Goal: Task Accomplishment & Management: Complete application form

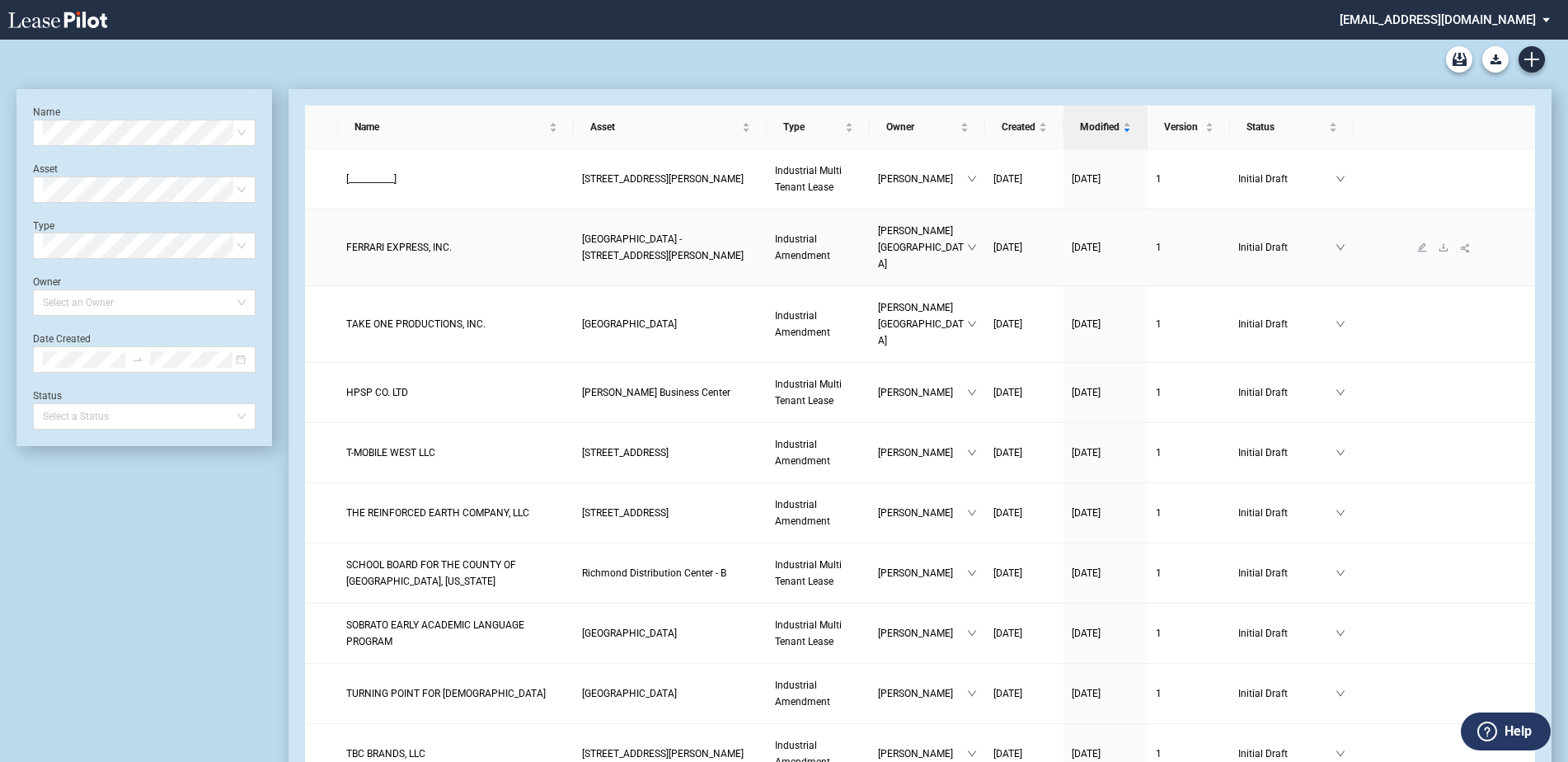
click at [397, 241] on span "FERRARI EXPRESS, INC." at bounding box center [399, 247] width 105 height 12
click at [433, 688] on span "TURNING POINT FOR [DEMOGRAPHIC_DATA]" at bounding box center [445, 693] width 199 height 12
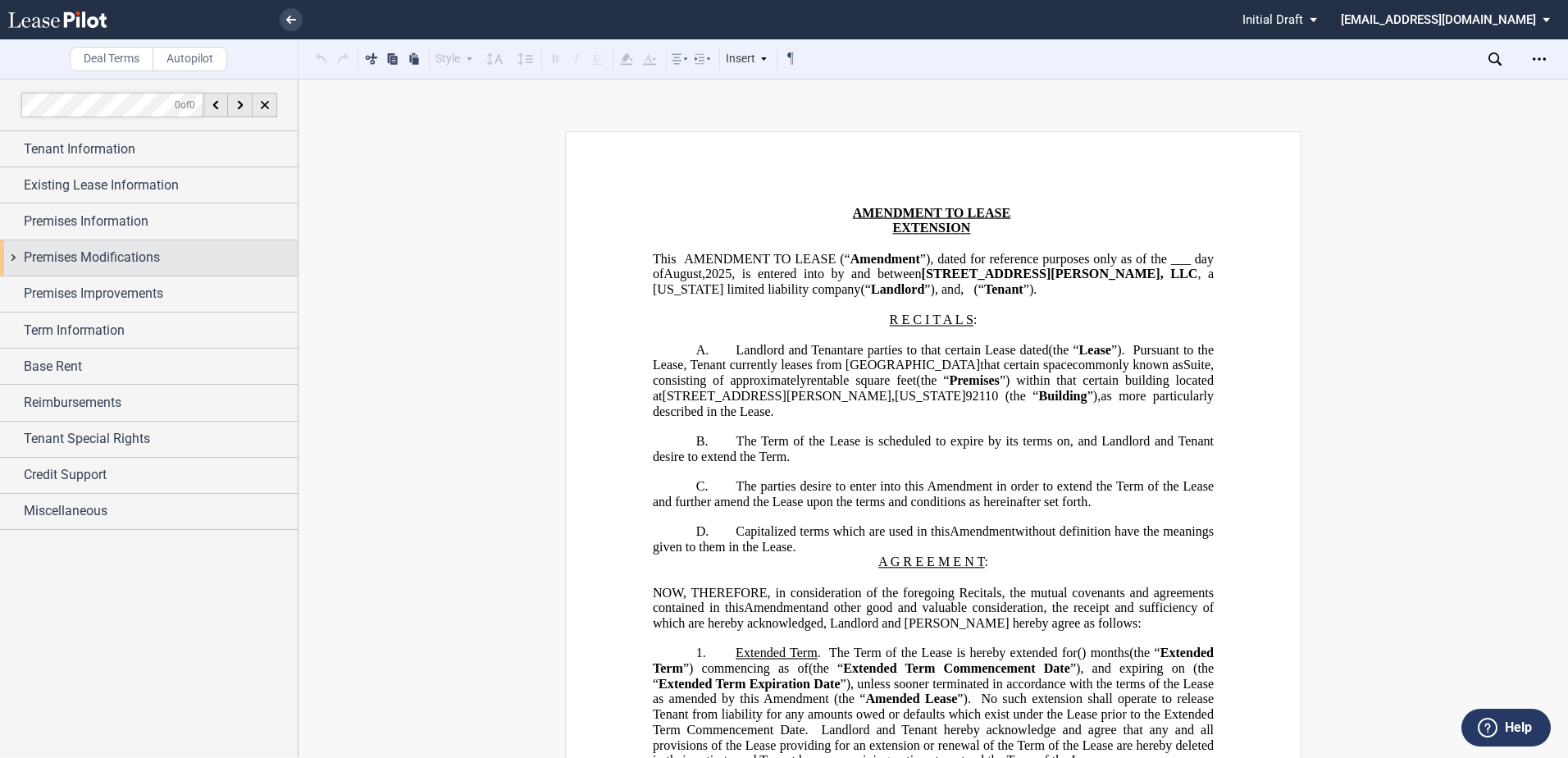
click at [175, 268] on div "Premises Modifications" at bounding box center [161, 257] width 274 height 20
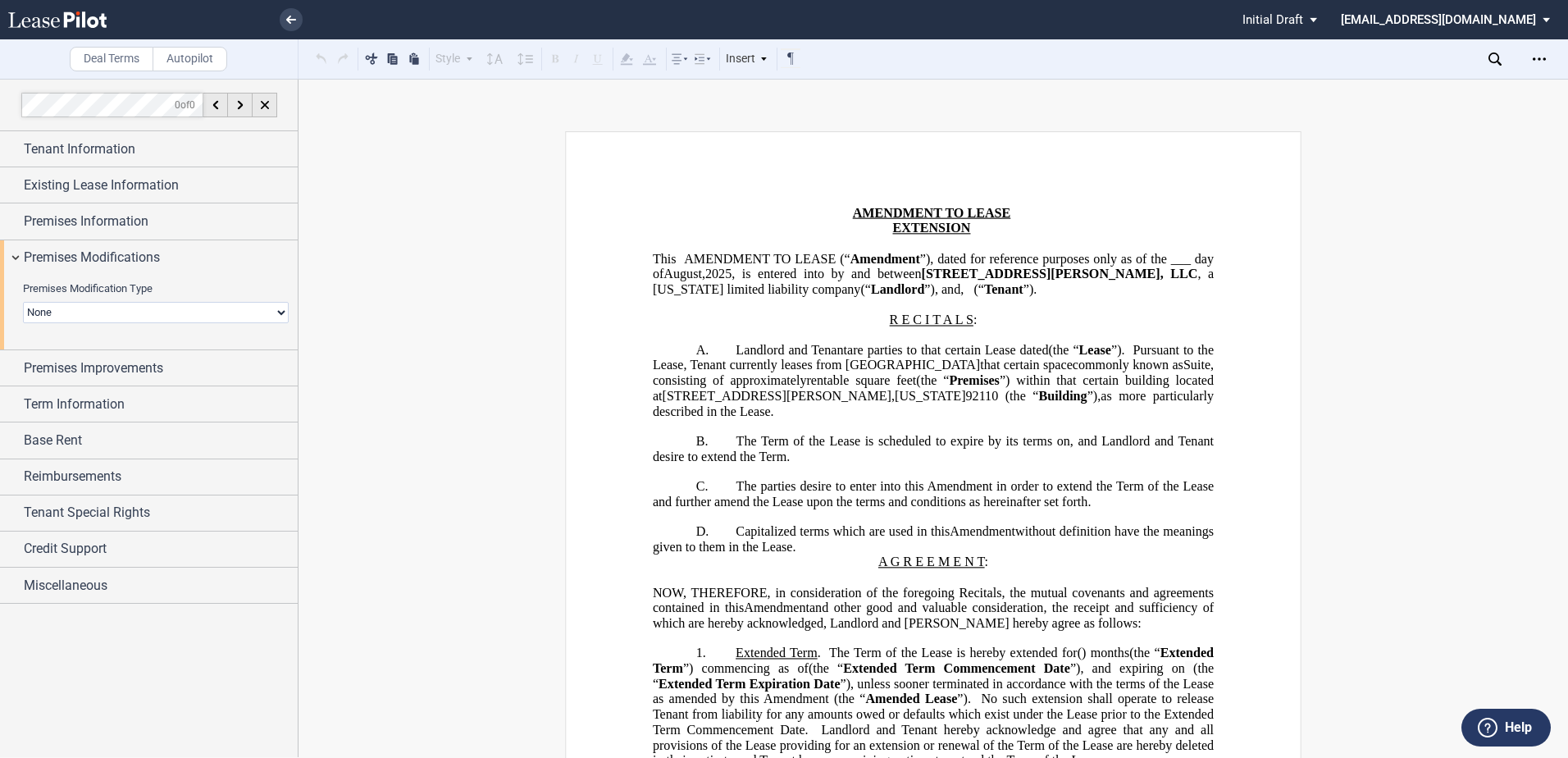
click at [111, 310] on select "None Expansion Relocation Reduction Termination" at bounding box center [156, 312] width 266 height 21
click at [23, 302] on select "None Expansion Relocation Reduction Termination" at bounding box center [156, 312] width 266 height 21
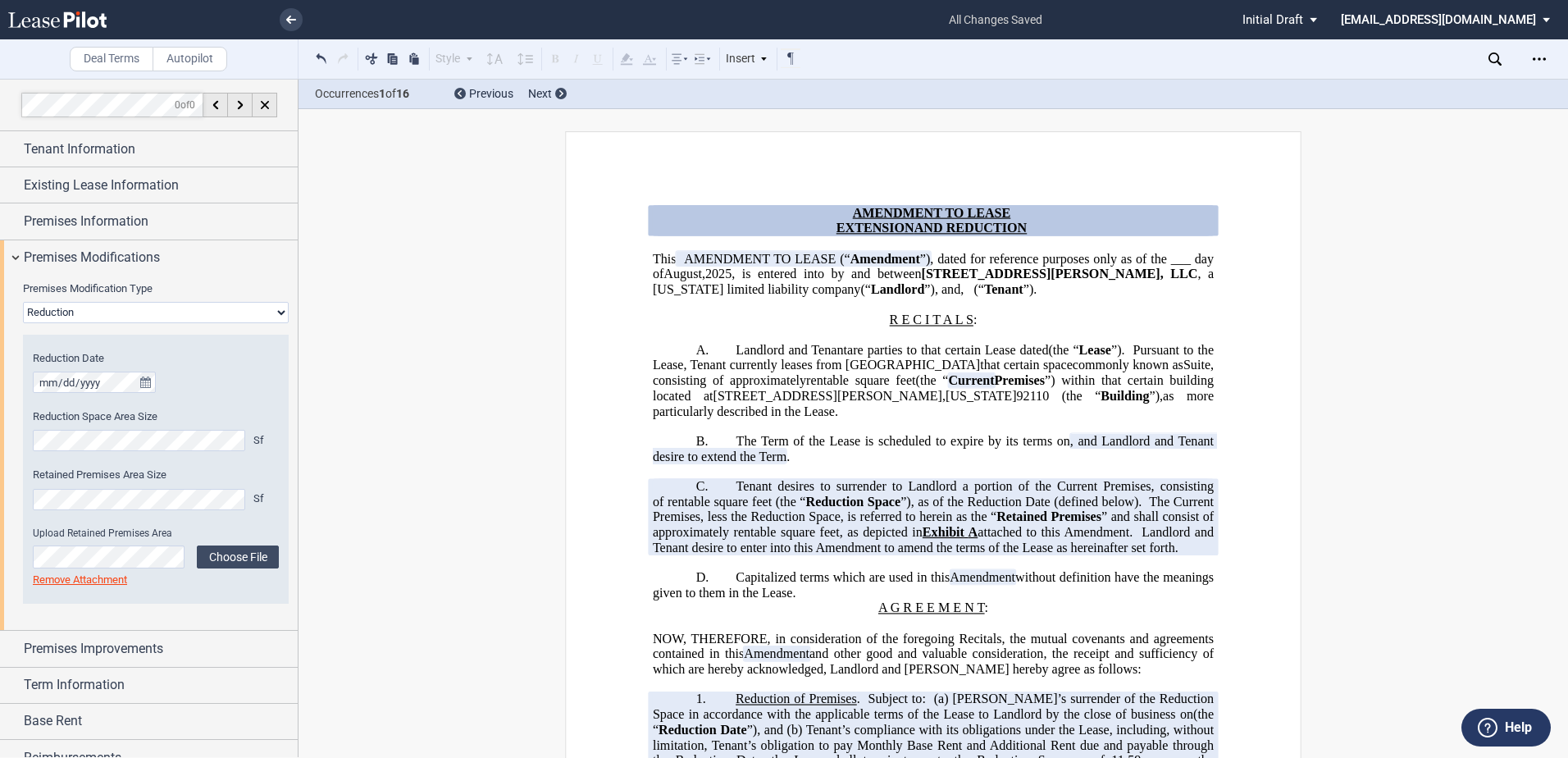
click at [43, 311] on select "None Expansion Relocation Reduction Termination" at bounding box center [156, 312] width 266 height 21
click at [23, 302] on select "None Expansion Relocation Reduction Termination" at bounding box center [156, 312] width 266 height 21
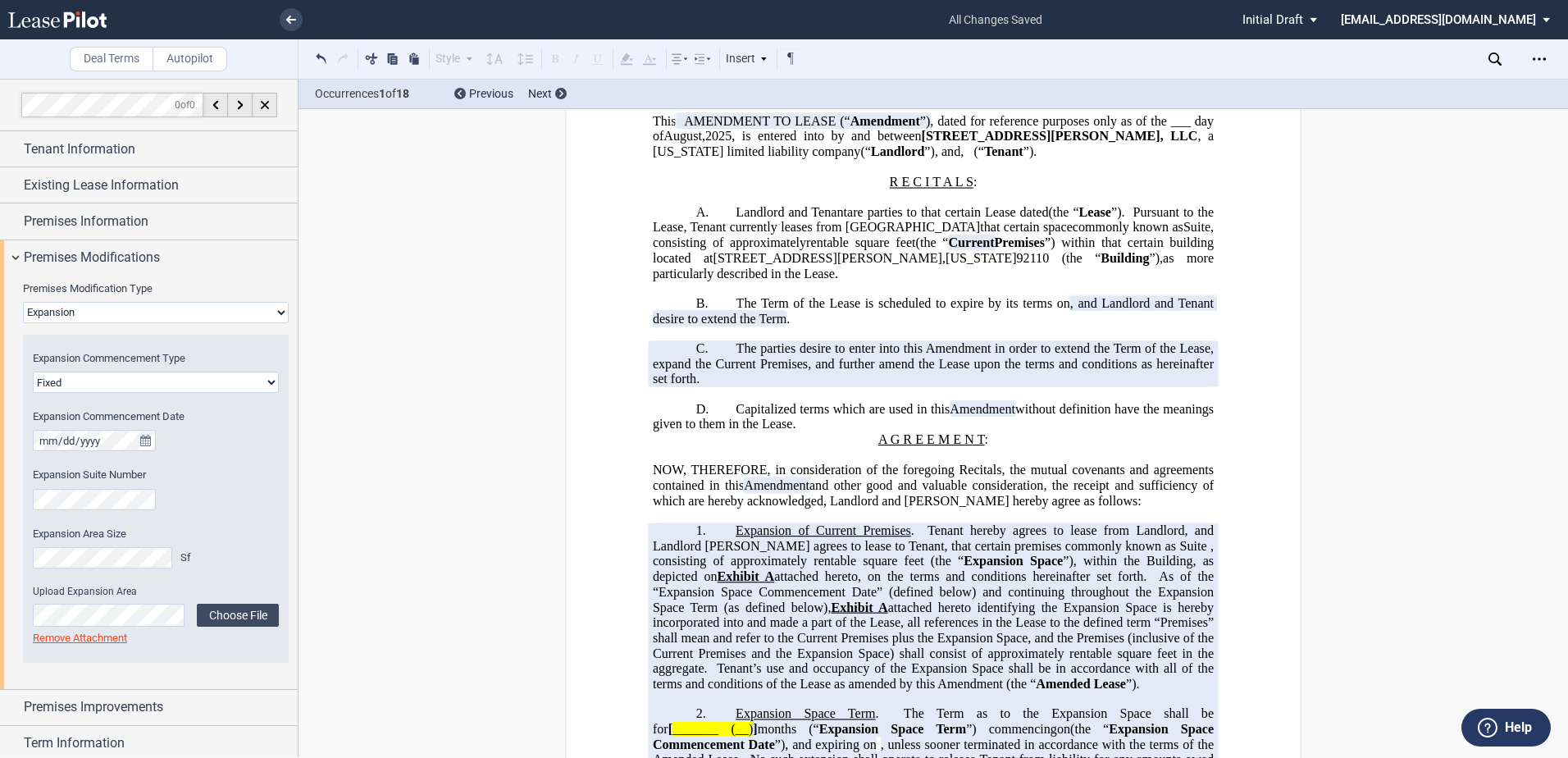
scroll to position [164, 0]
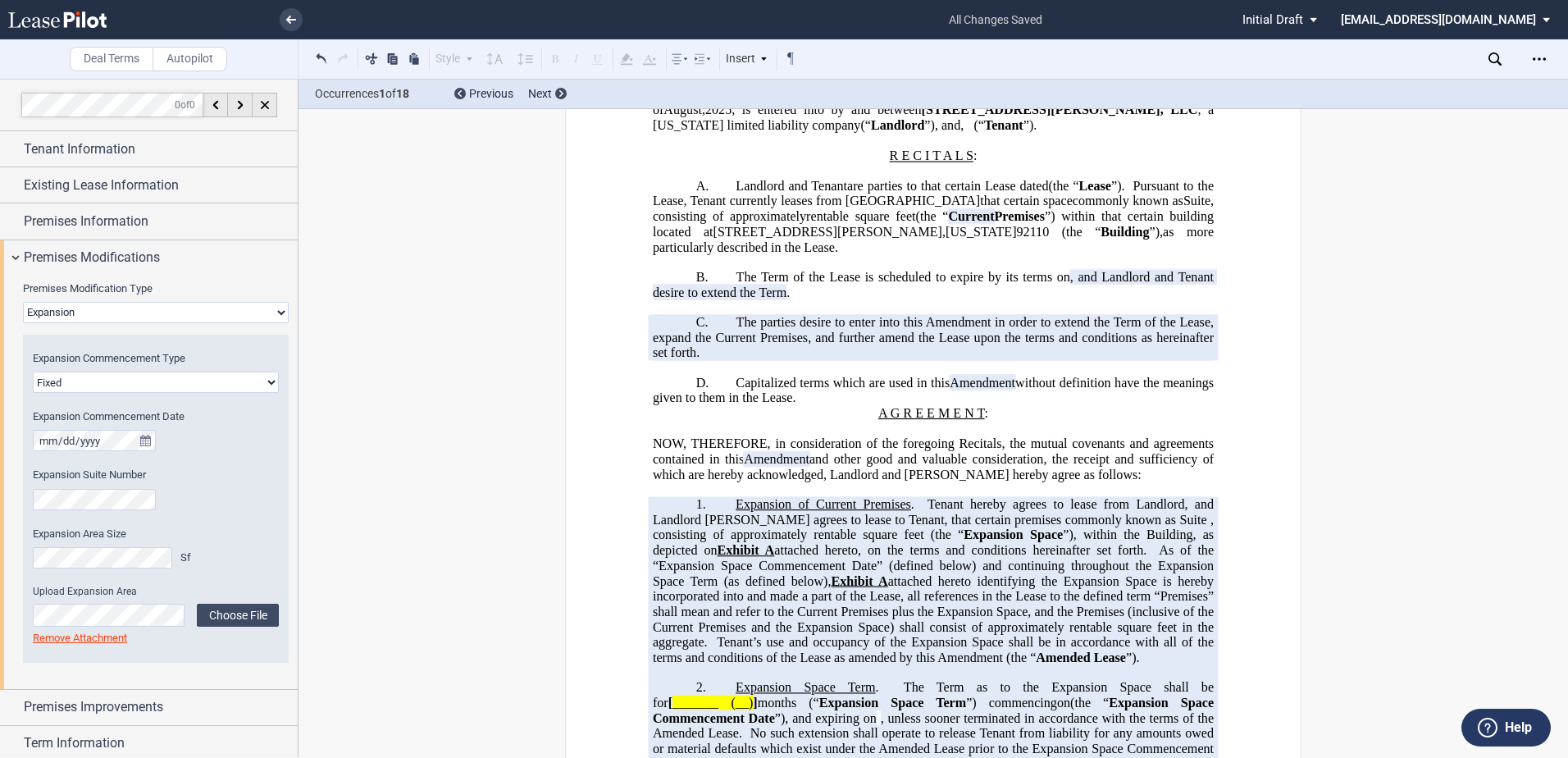
click at [100, 388] on select "Fixed Floating" at bounding box center [156, 383] width 246 height 21
click at [60, 313] on select "None Expansion Relocation Reduction Termination" at bounding box center [156, 312] width 266 height 21
click at [23, 302] on select "None Expansion Relocation Reduction Termination" at bounding box center [156, 312] width 266 height 21
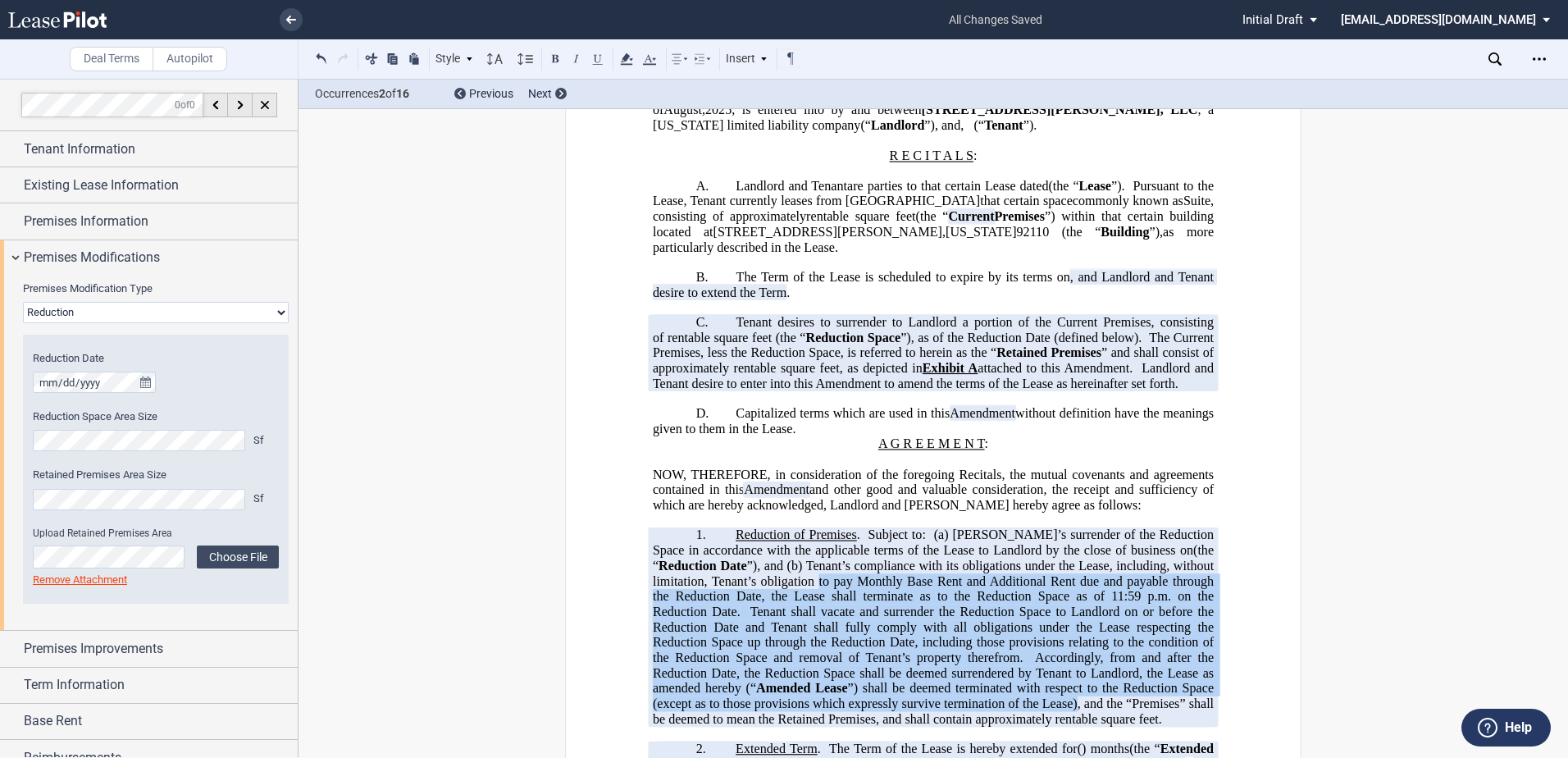
drag, startPoint x: 813, startPoint y: 614, endPoint x: 1073, endPoint y: 738, distance: 288.1
click at [1073, 726] on span "Reduction of Premises . Subject to: (a) Tenant’s surrender of the Reduction Spa…" at bounding box center [935, 626] width 564 height 198
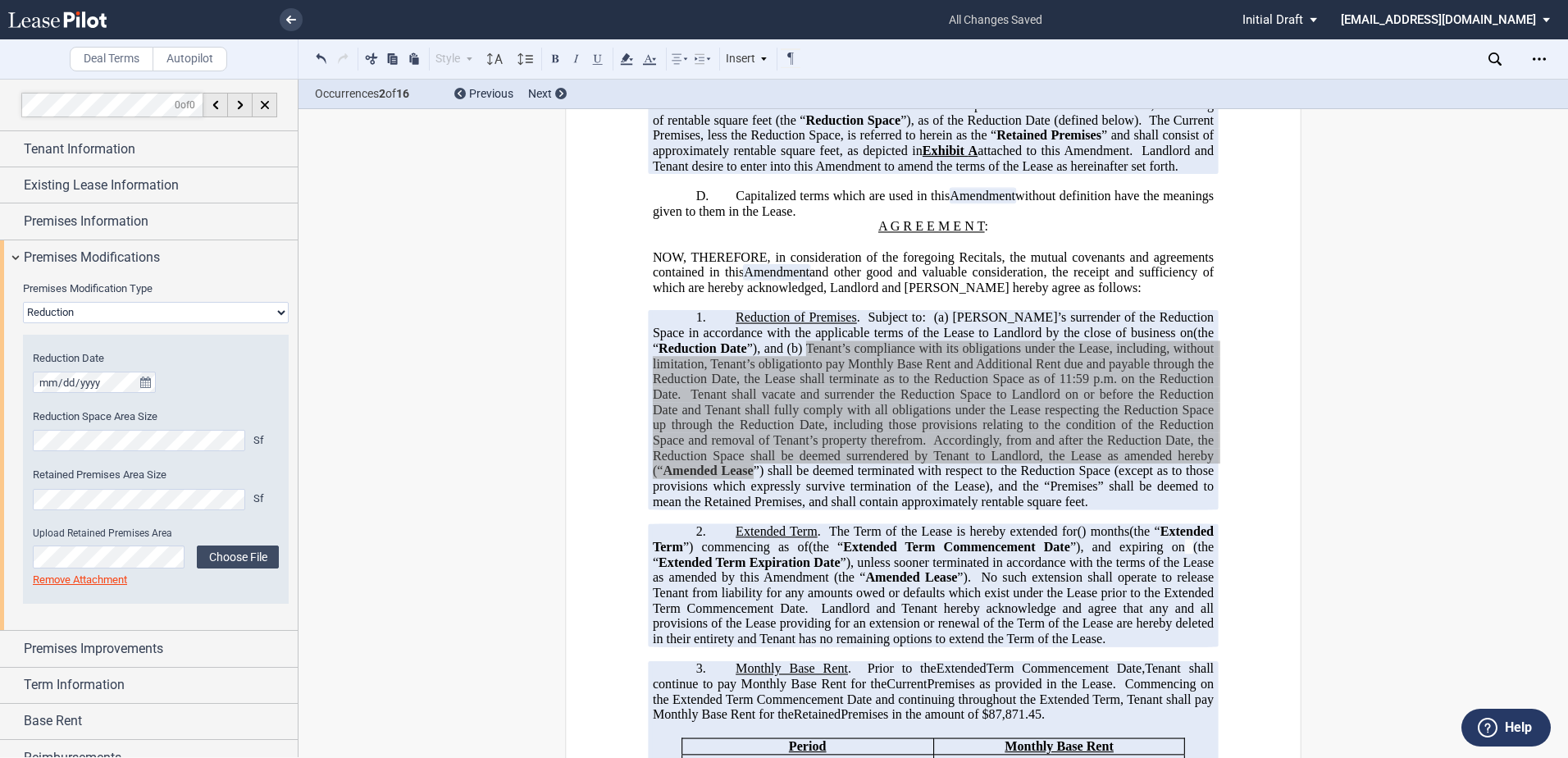
scroll to position [410, 0]
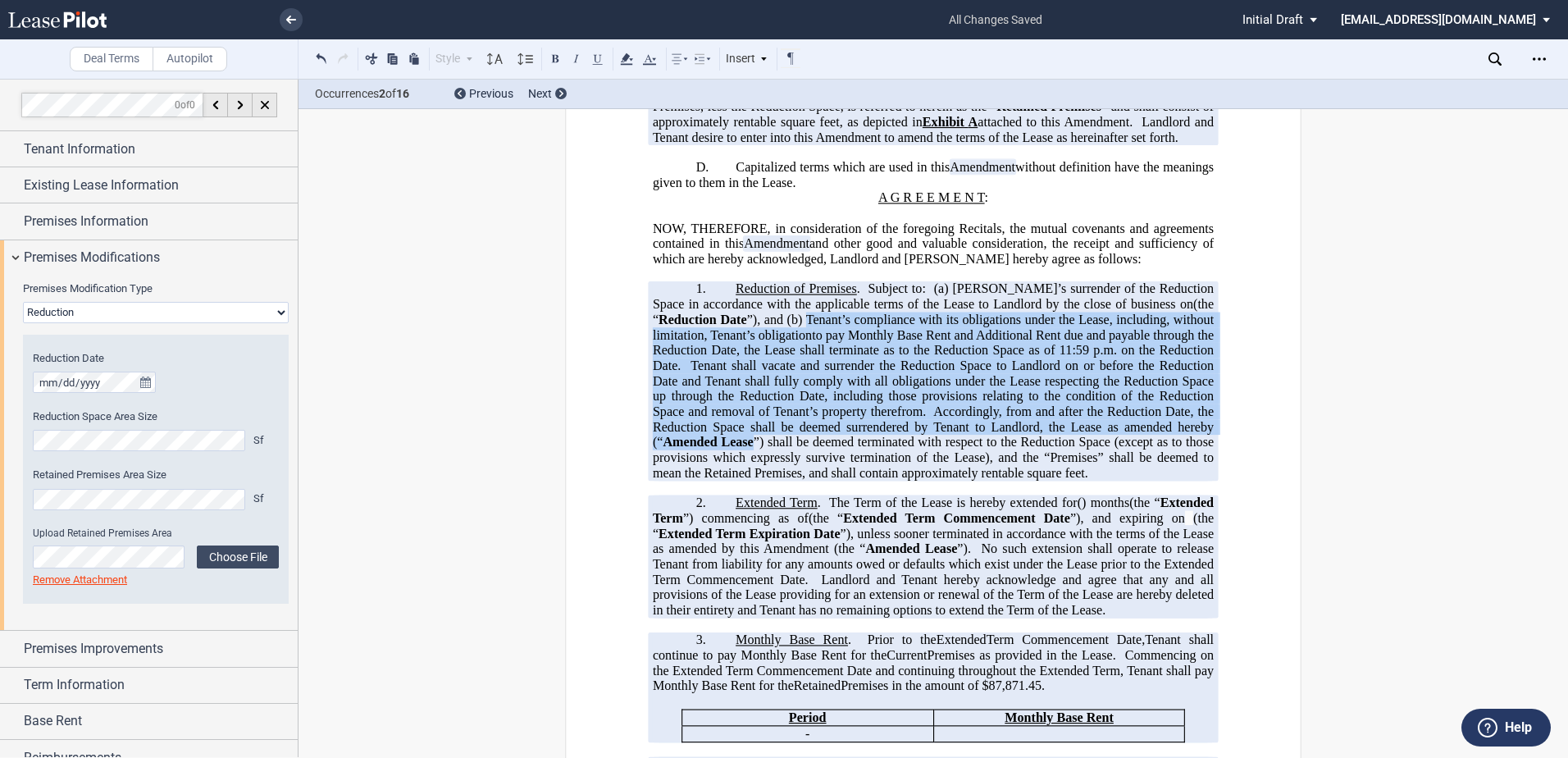
click at [53, 305] on select "None Expansion Relocation Reduction Termination" at bounding box center [156, 312] width 266 height 21
click at [23, 302] on select "None Expansion Relocation Reduction Termination" at bounding box center [156, 312] width 266 height 21
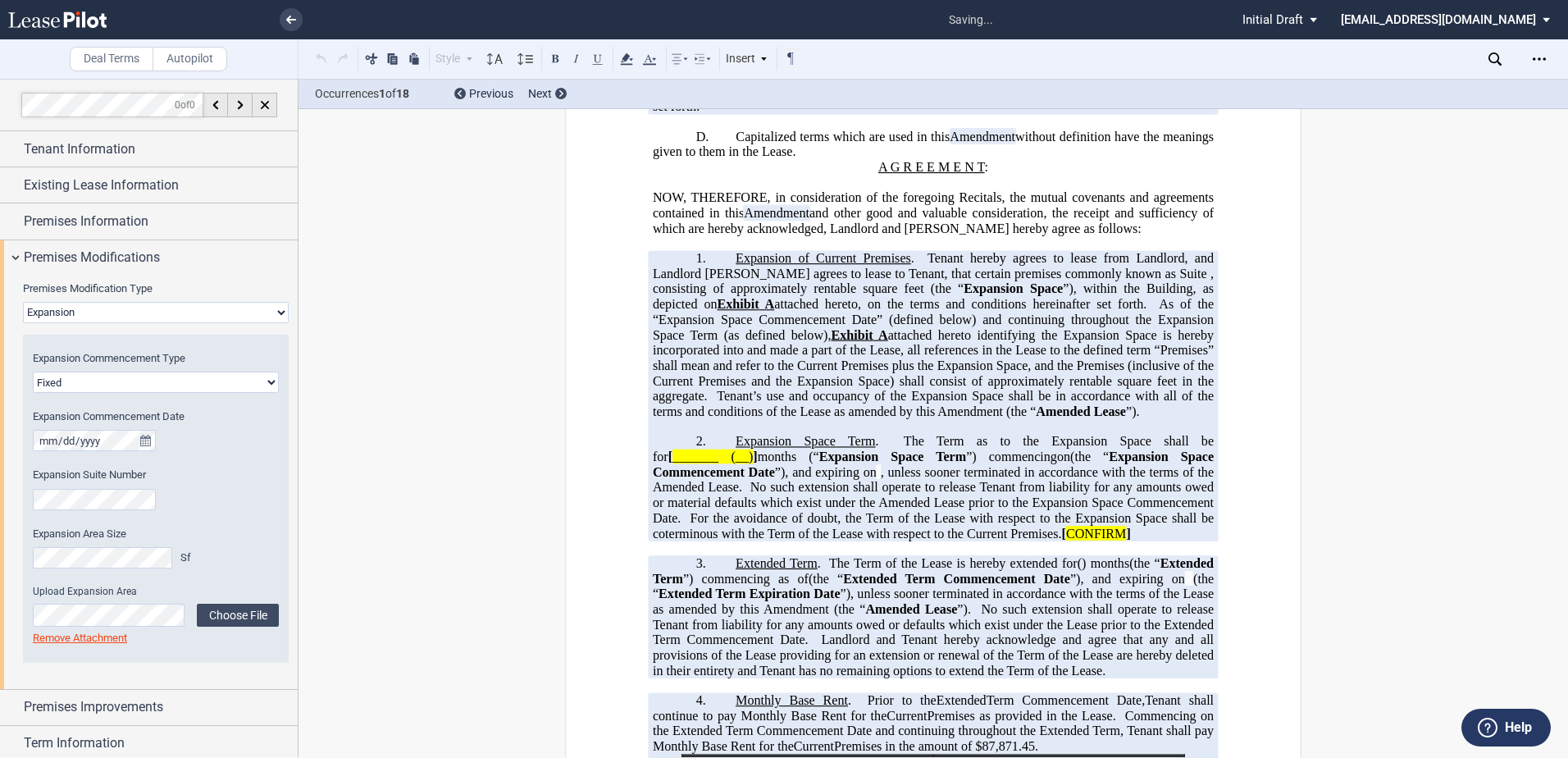
scroll to position [456, 0]
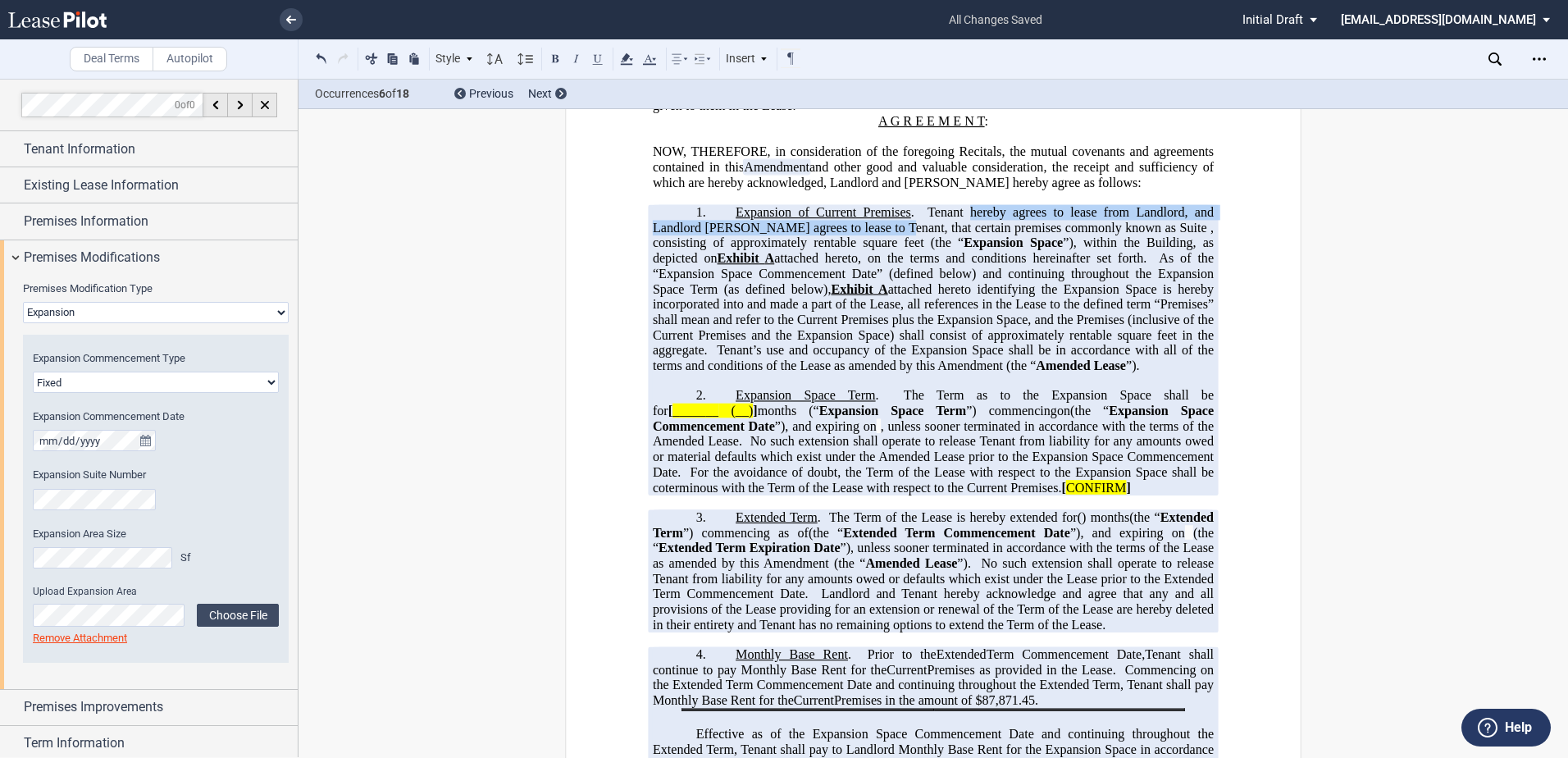
drag, startPoint x: 968, startPoint y: 228, endPoint x: 895, endPoint y: 244, distance: 74.7
click at [895, 235] on span "Tenant hereby agrees to lease from Landlord, and Landlord hereby agrees to leas…" at bounding box center [935, 219] width 564 height 29
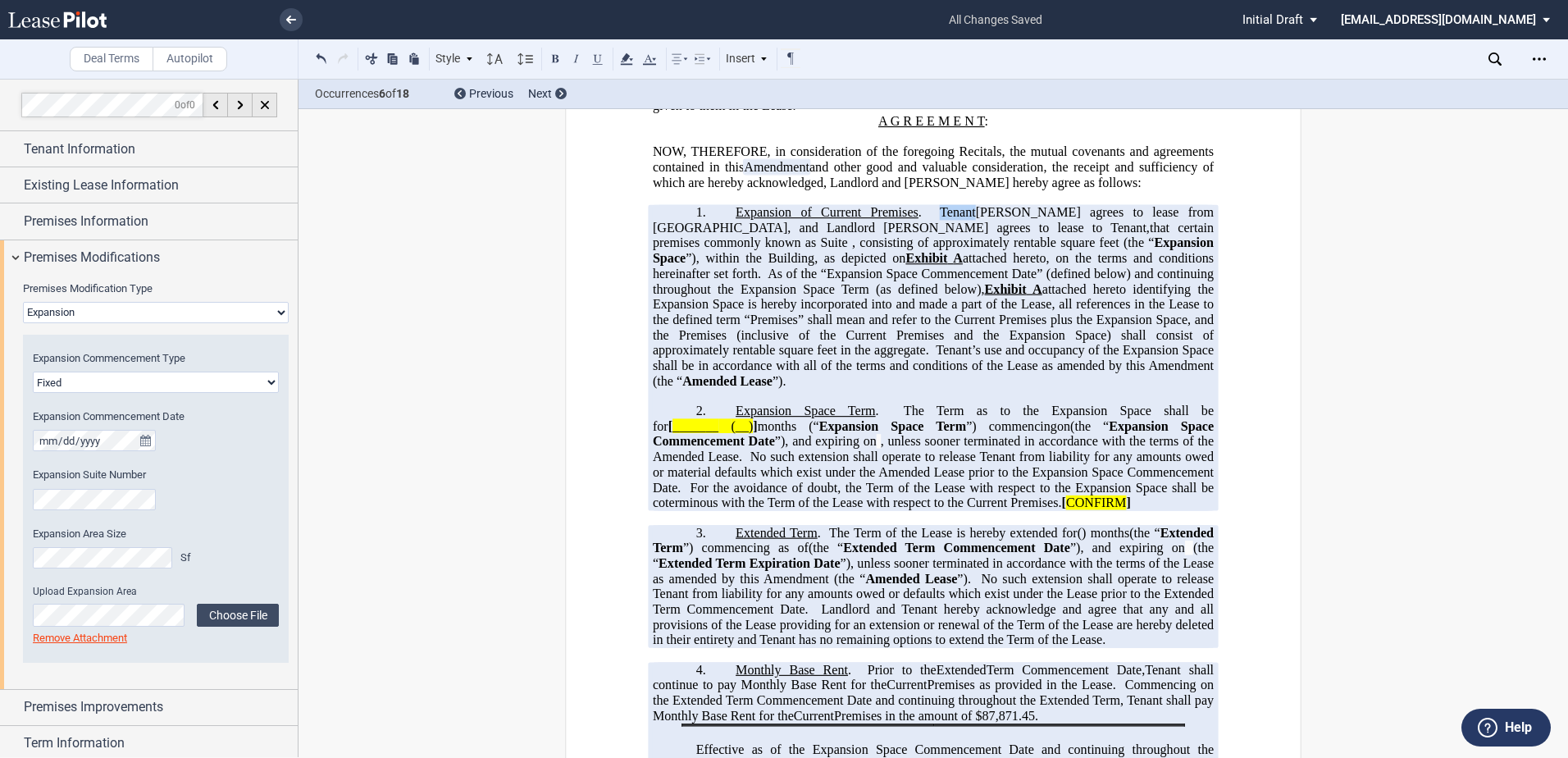
drag, startPoint x: 590, startPoint y: 492, endPoint x: 569, endPoint y: 418, distance: 76.9
drag, startPoint x: 125, startPoint y: 313, endPoint x: 124, endPoint y: 326, distance: 13.0
click at [125, 313] on select "None Expansion Relocation Reduction Termination" at bounding box center [156, 312] width 266 height 21
select select "reduction"
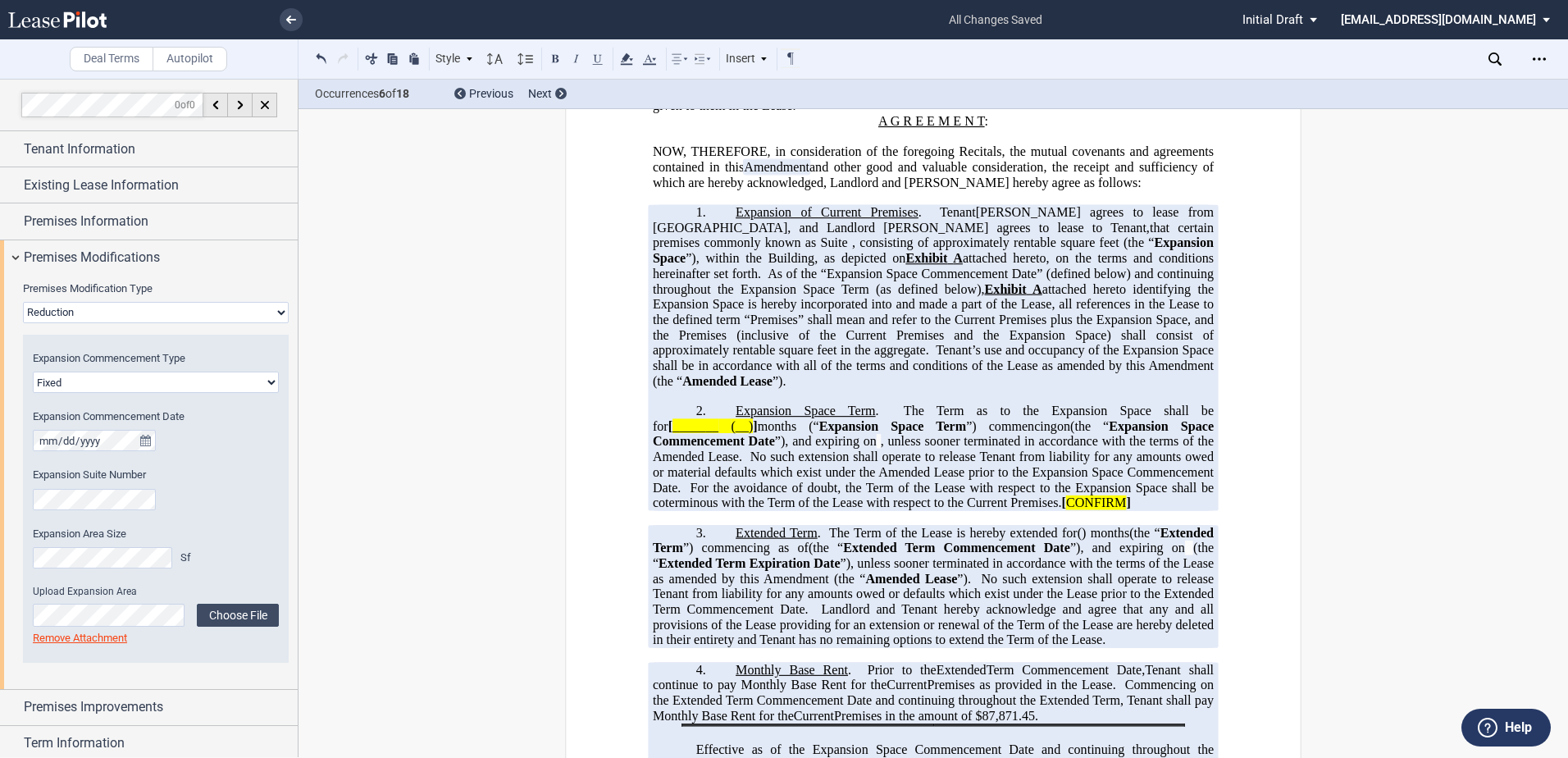
click at [23, 302] on select "None Expansion Relocation Reduction Termination" at bounding box center [156, 312] width 266 height 21
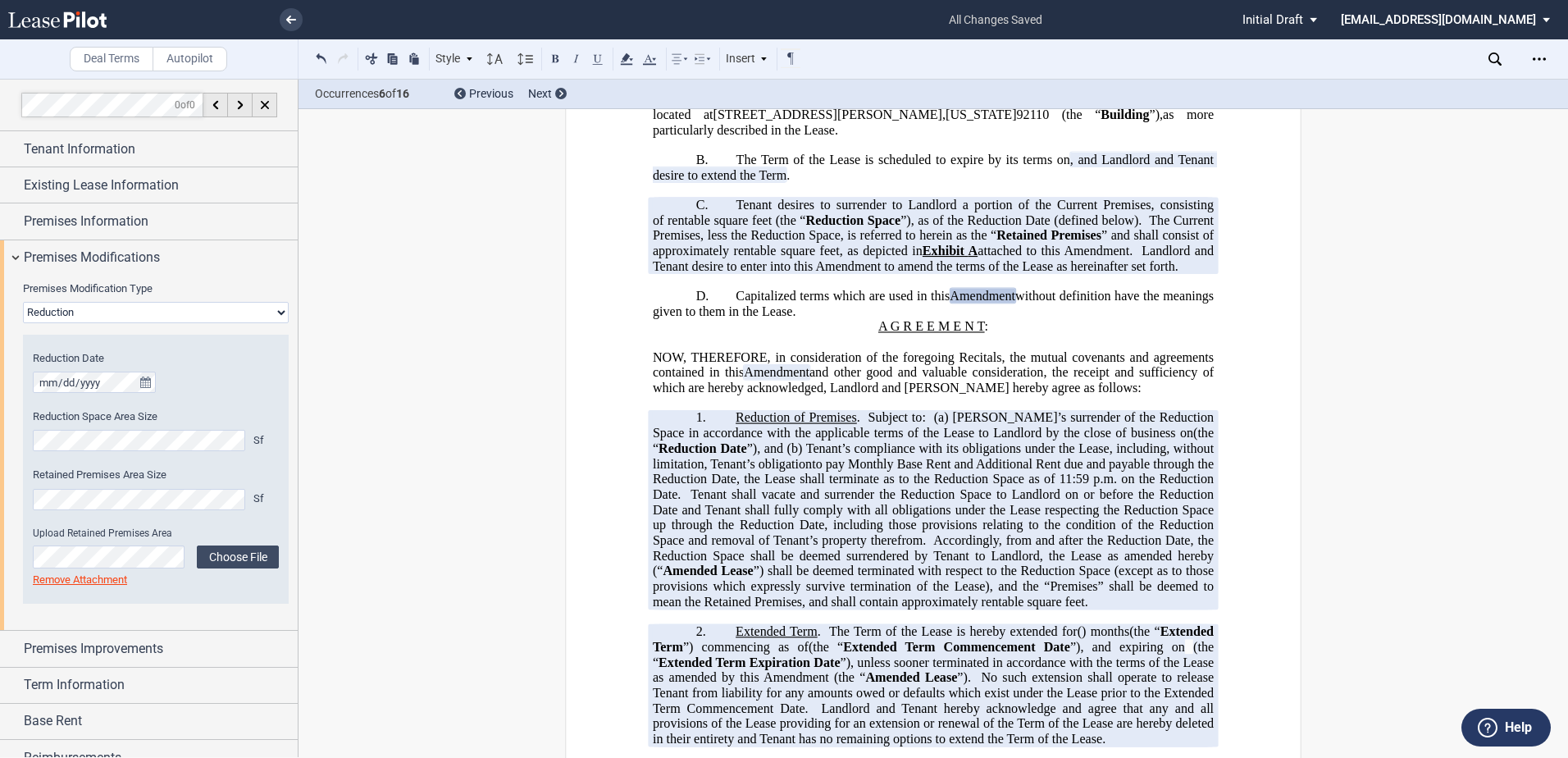
scroll to position [360, 0]
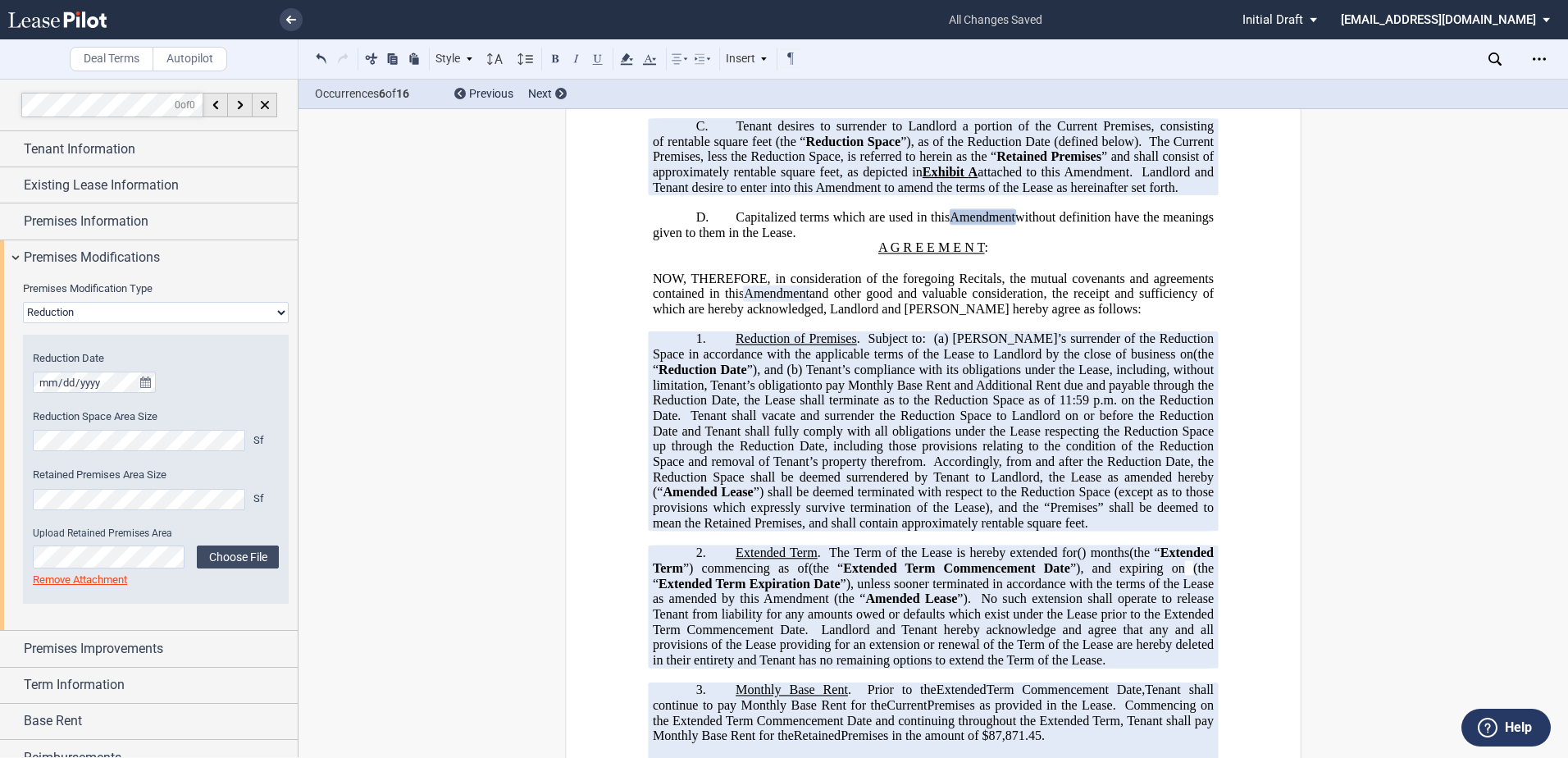
drag, startPoint x: 414, startPoint y: 699, endPoint x: 424, endPoint y: 678, distance: 23.3
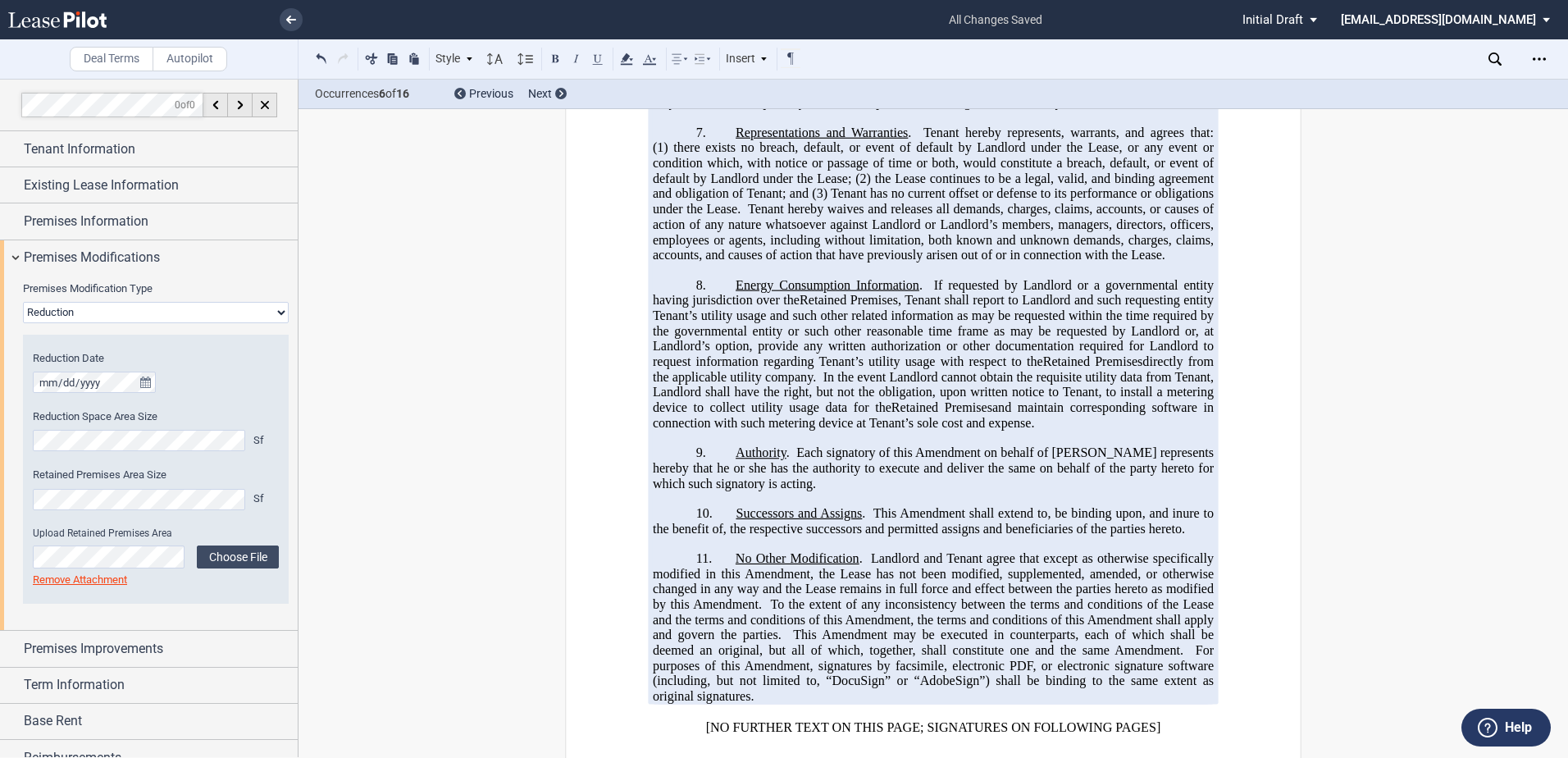
scroll to position [1344, 0]
